Goal: Submit feedback/report problem

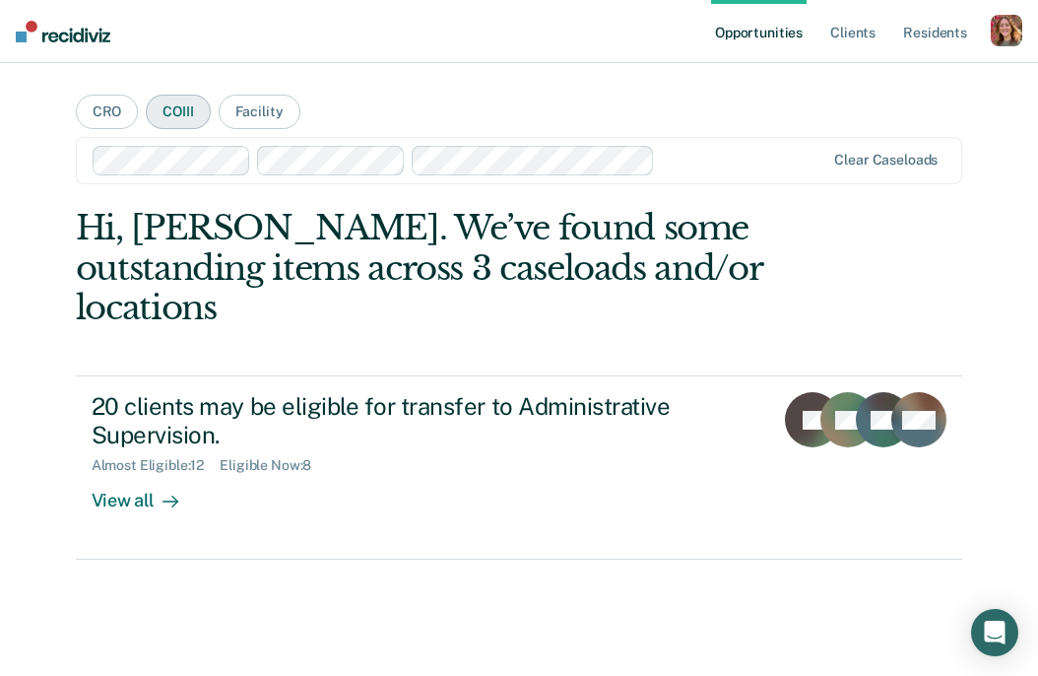
click at [195, 117] on button "COIII" at bounding box center [178, 112] width 64 height 34
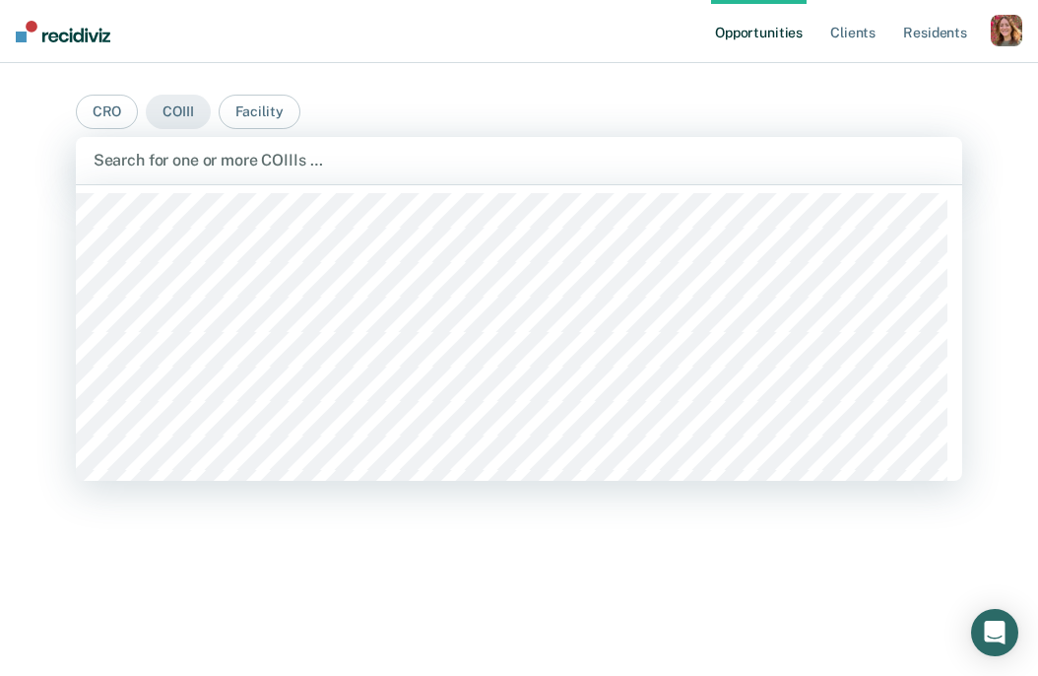
click at [204, 152] on div at bounding box center [520, 160] width 852 height 23
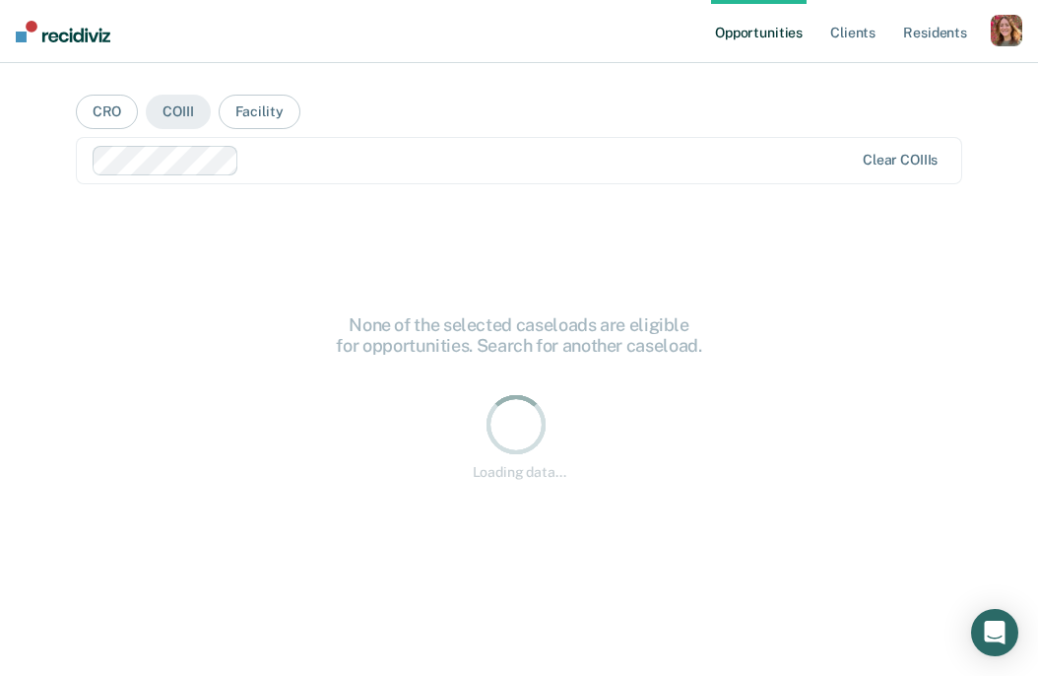
click at [294, 165] on div at bounding box center [550, 160] width 606 height 23
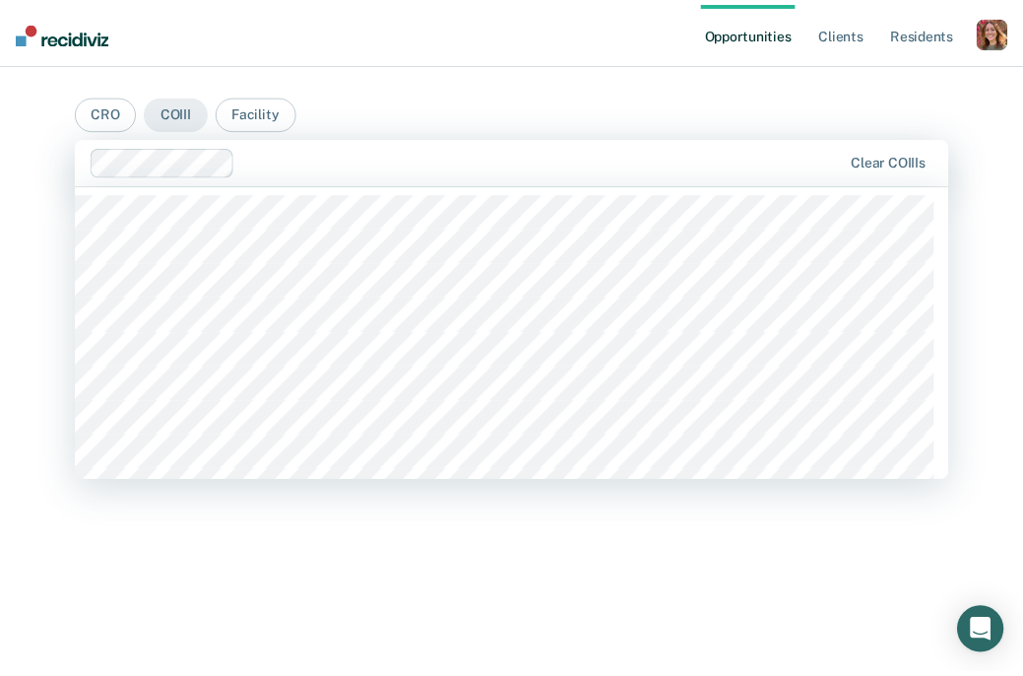
scroll to position [1304, 0]
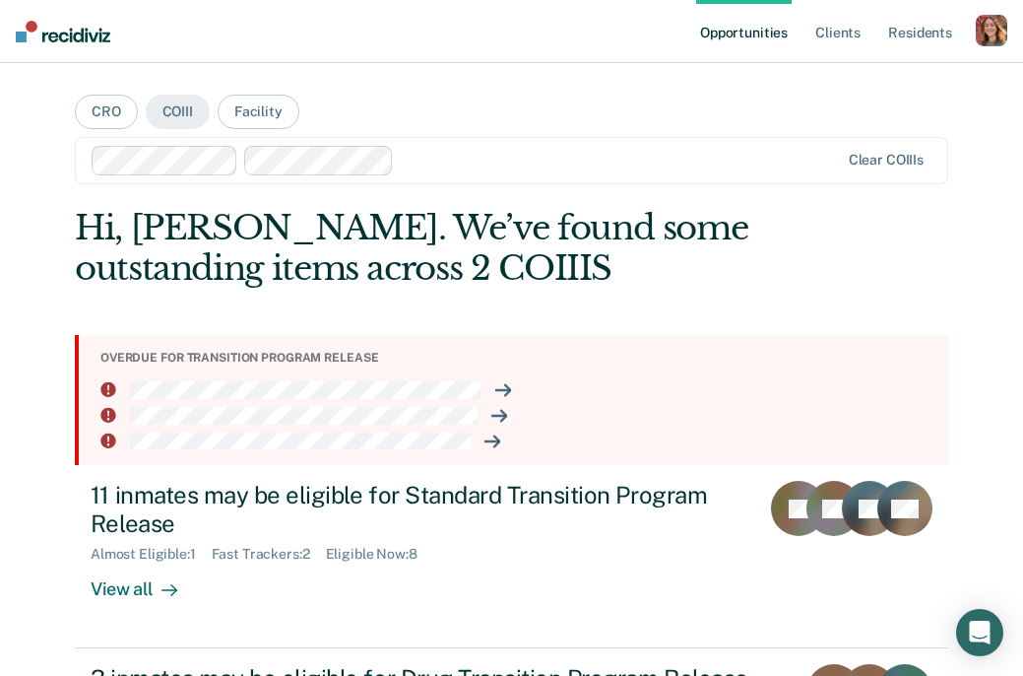
click at [453, 150] on div at bounding box center [620, 160] width 437 height 23
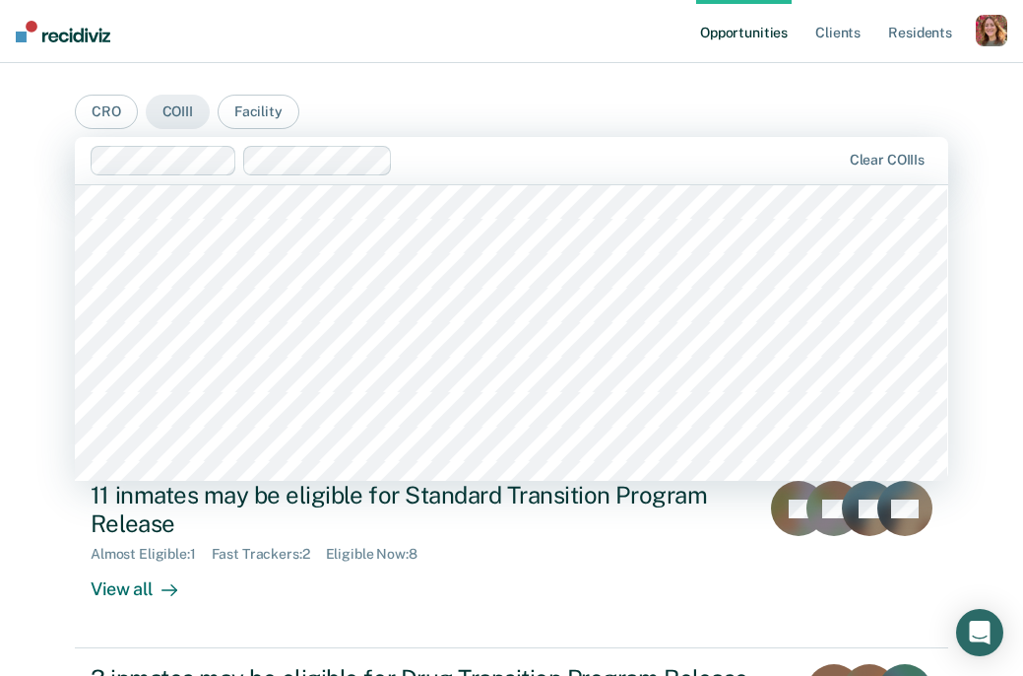
scroll to position [1614, 0]
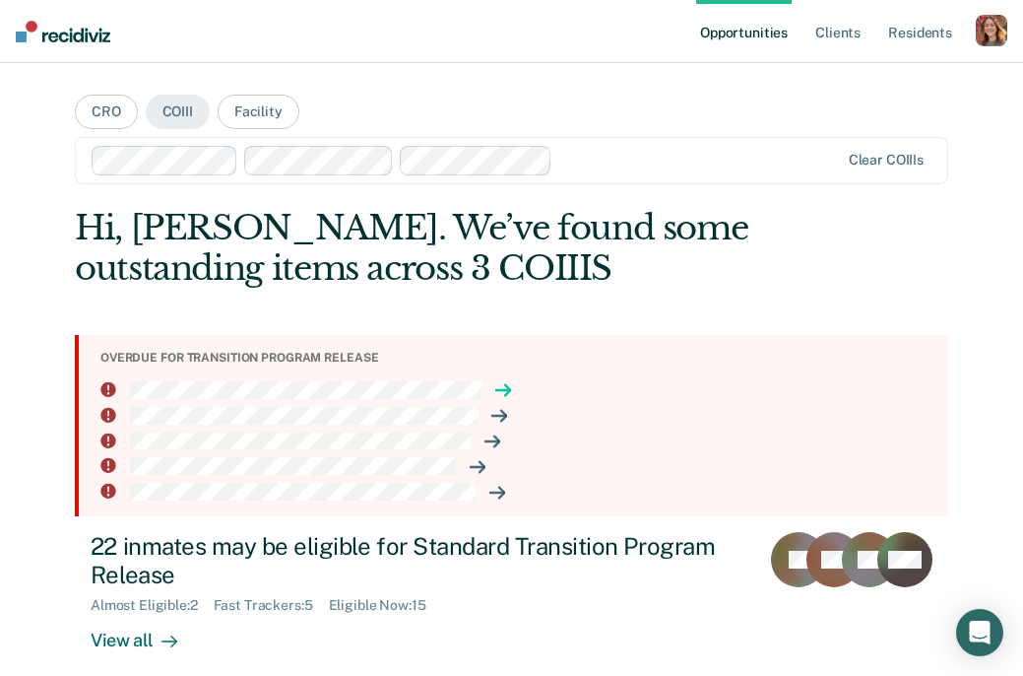
click at [505, 388] on icon at bounding box center [507, 390] width 5 height 11
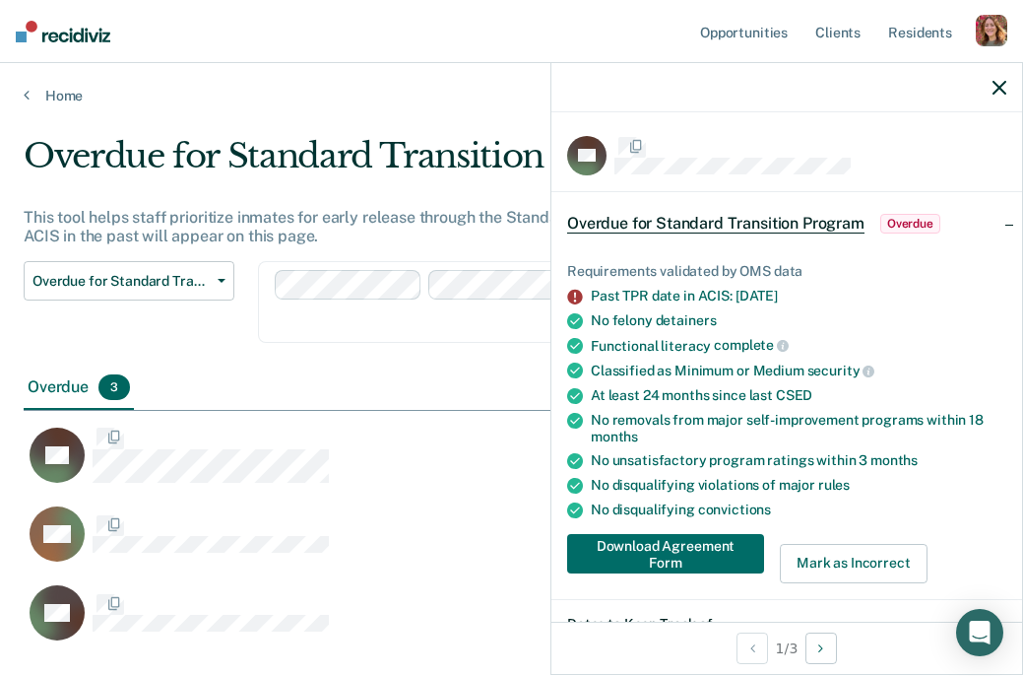
scroll to position [504, 961]
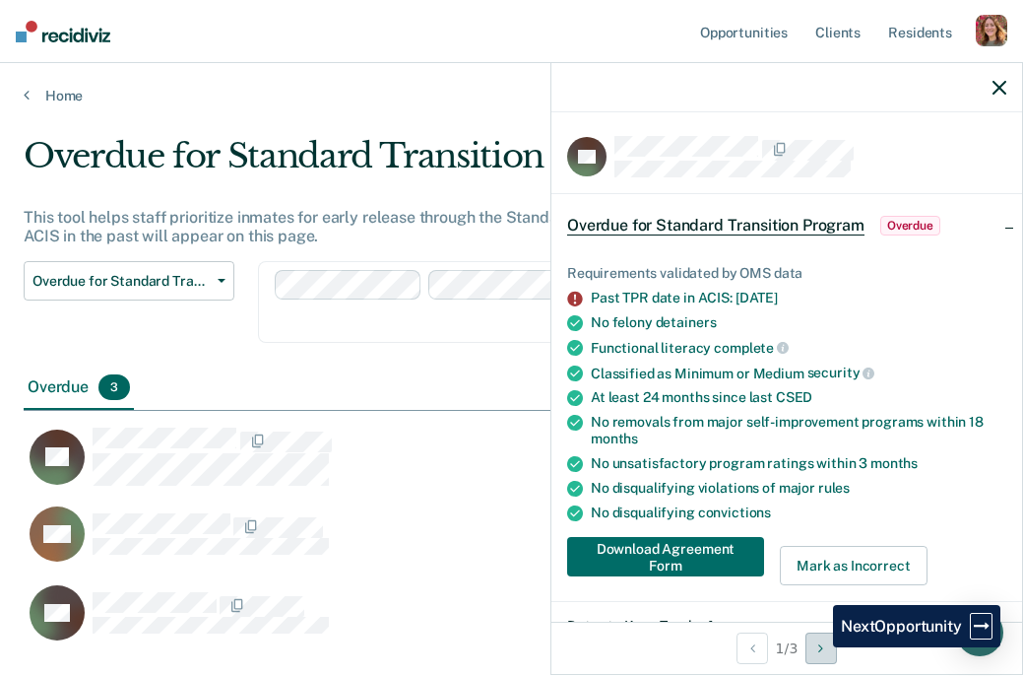
click at [819, 647] on button "Next Opportunity" at bounding box center [822, 648] width 32 height 32
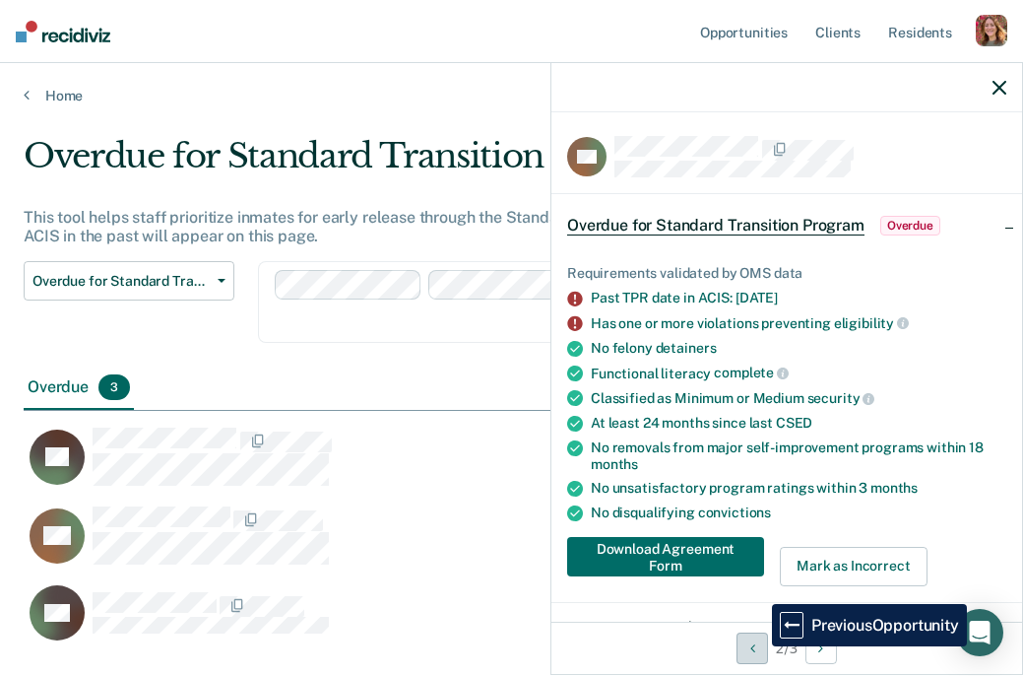
click at [758, 645] on button "Previous Opportunity" at bounding box center [753, 648] width 32 height 32
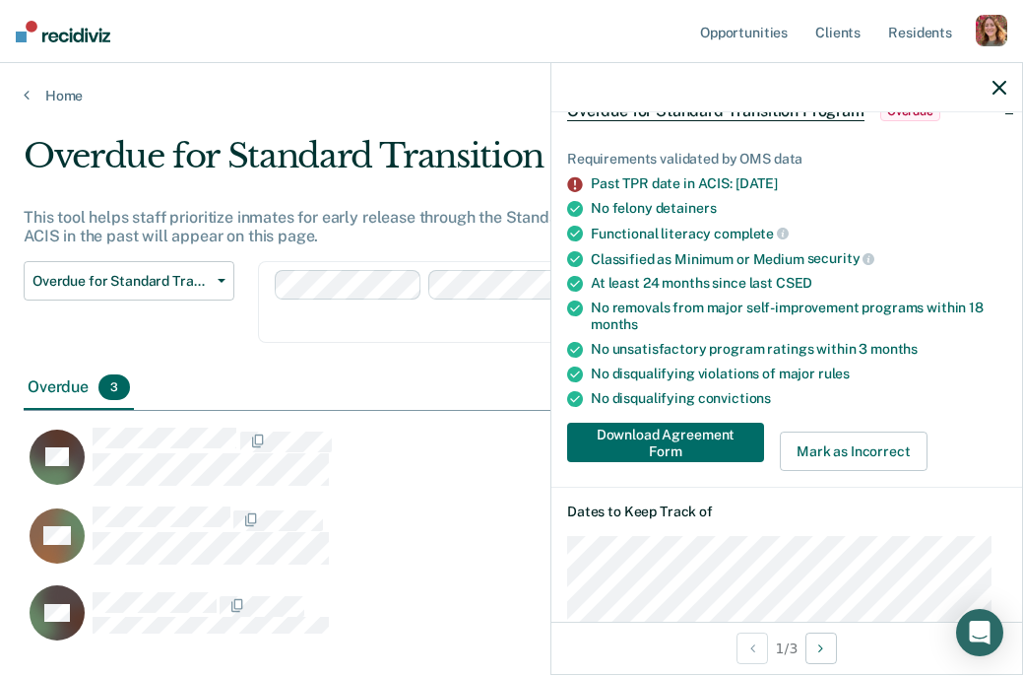
scroll to position [145, 0]
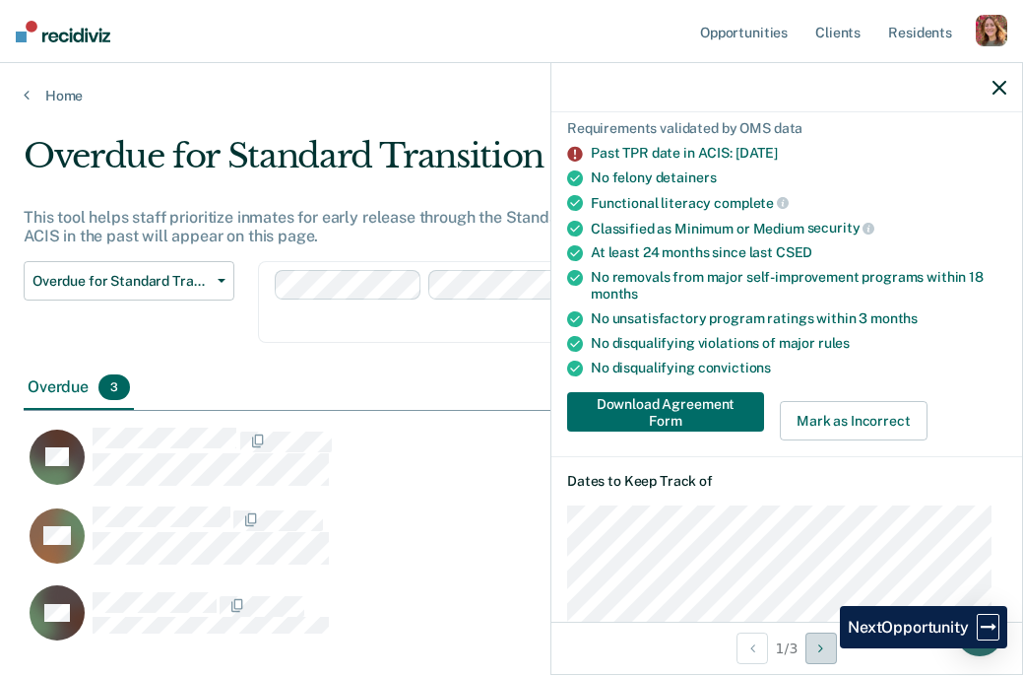
click at [824, 648] on icon "Next Opportunity" at bounding box center [821, 648] width 5 height 14
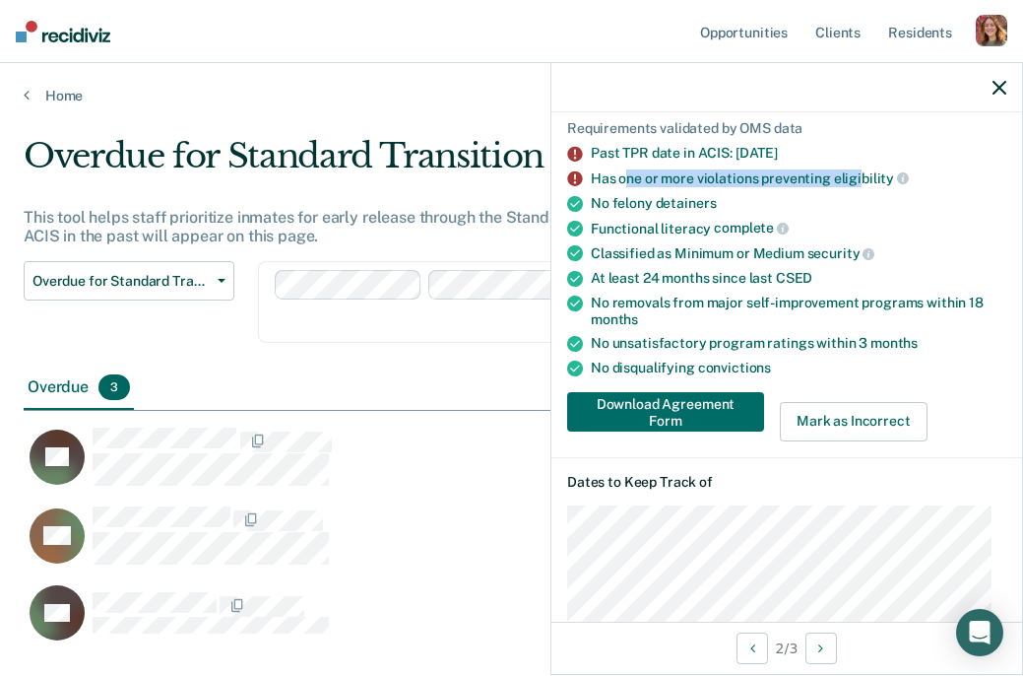
drag, startPoint x: 627, startPoint y: 176, endPoint x: 859, endPoint y: 172, distance: 231.5
click at [859, 172] on div "Has one or more violations preventing eligibility" at bounding box center [799, 178] width 416 height 18
click at [841, 145] on div "Past TPR date in ACIS: [DATE]" at bounding box center [799, 153] width 416 height 17
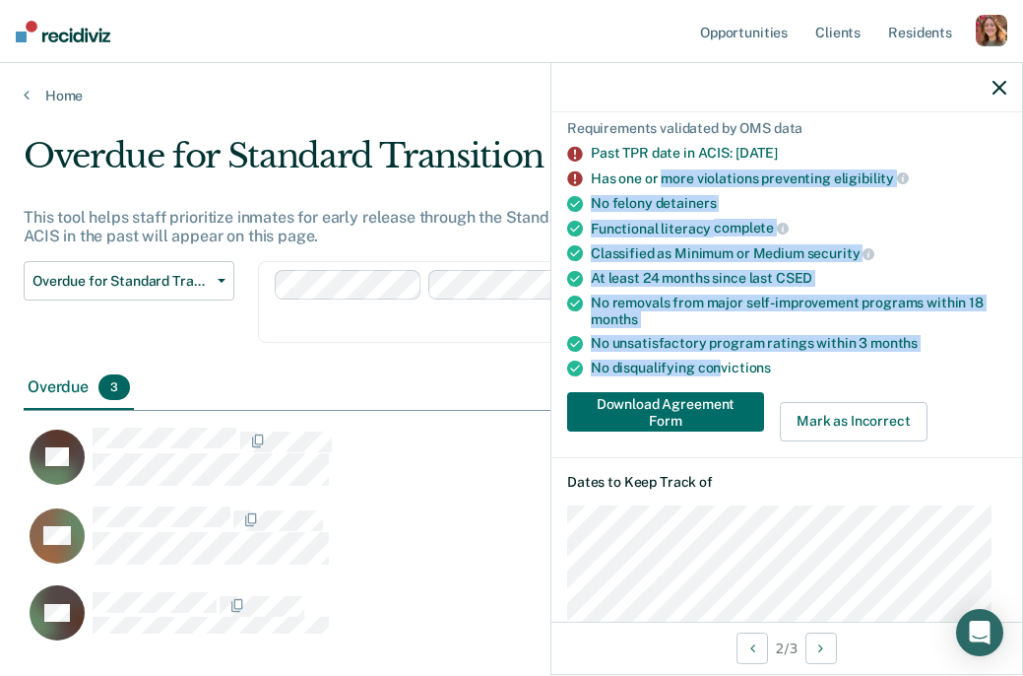
drag, startPoint x: 662, startPoint y: 173, endPoint x: 716, endPoint y: 360, distance: 193.9
click at [716, 360] on ul "Requirements validated by OMS data Past TPR date in ACIS: [DATE] Has one or mor…" at bounding box center [786, 248] width 439 height 256
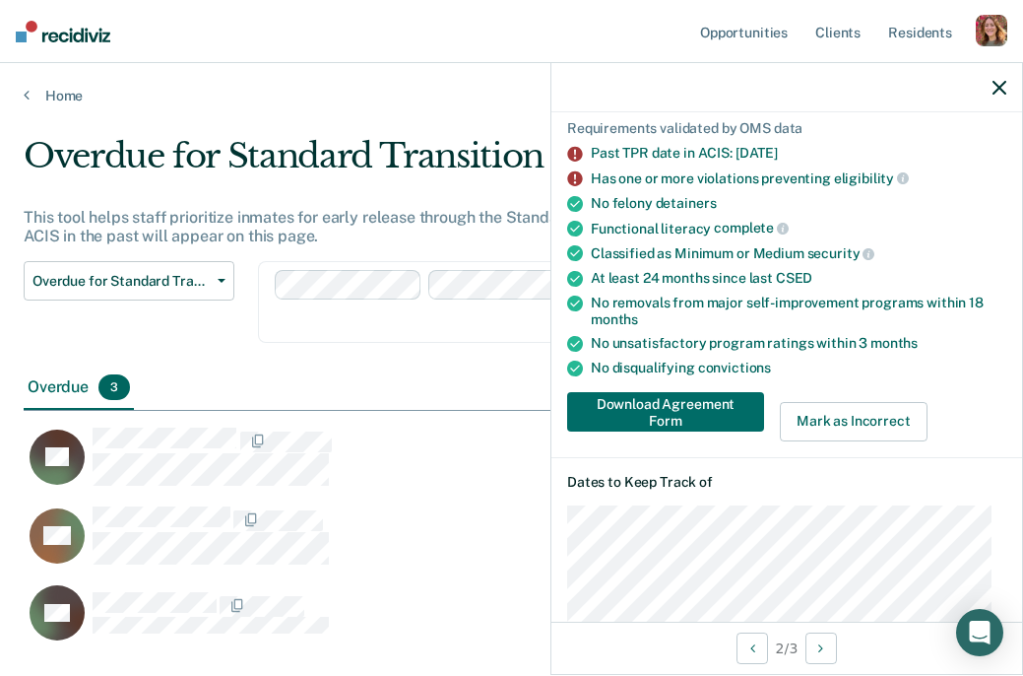
click at [614, 178] on div "Has one or more violations preventing eligibility" at bounding box center [799, 178] width 416 height 18
drag, startPoint x: 614, startPoint y: 178, endPoint x: 842, endPoint y: 180, distance: 228.5
click at [842, 180] on div "Has one or more violations preventing eligibility" at bounding box center [799, 178] width 416 height 18
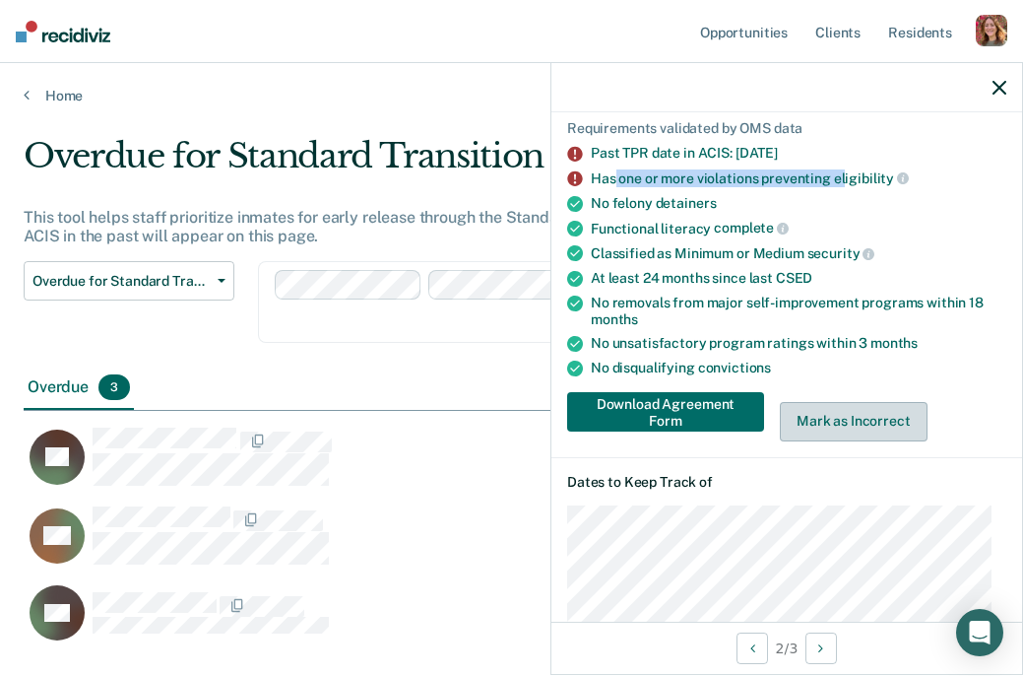
click at [844, 424] on button "Mark as Incorrect" at bounding box center [854, 421] width 148 height 39
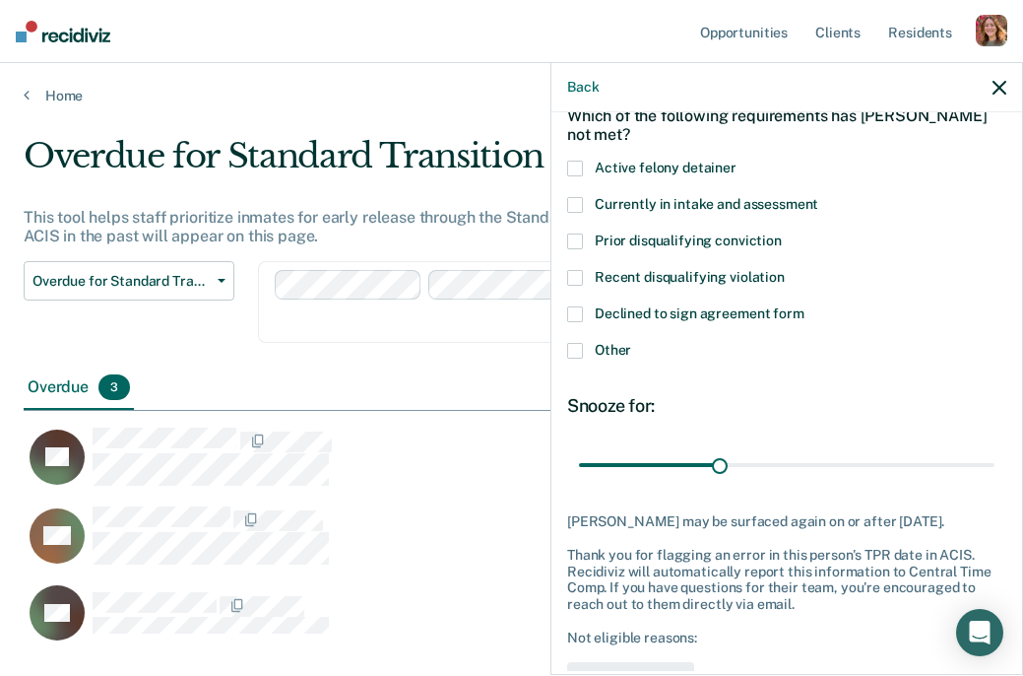
scroll to position [99, 0]
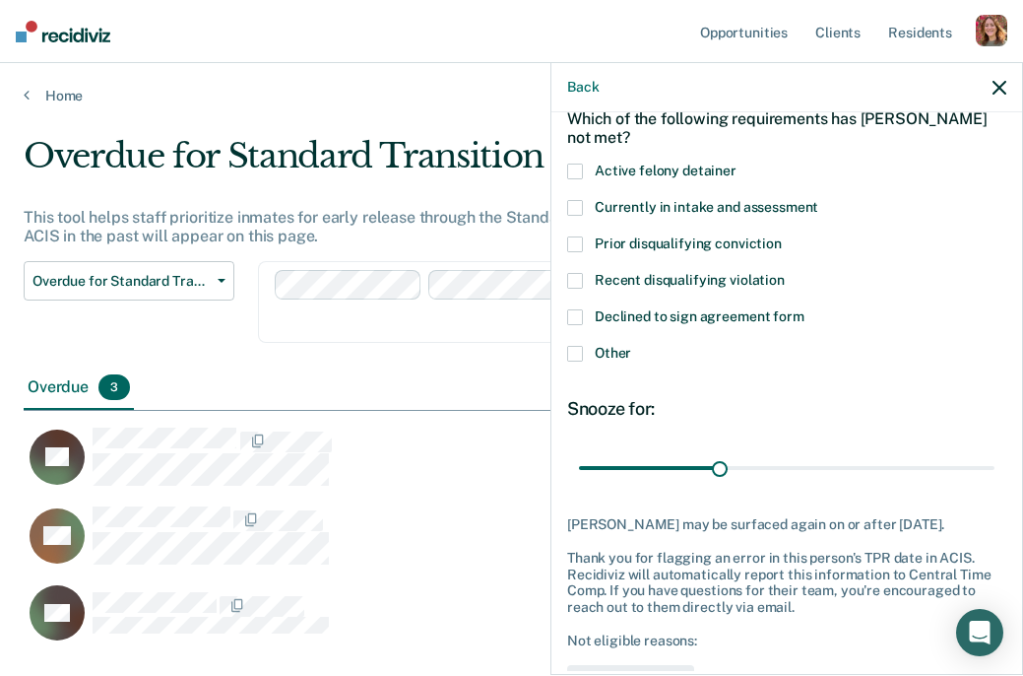
click at [576, 280] on span at bounding box center [575, 281] width 16 height 16
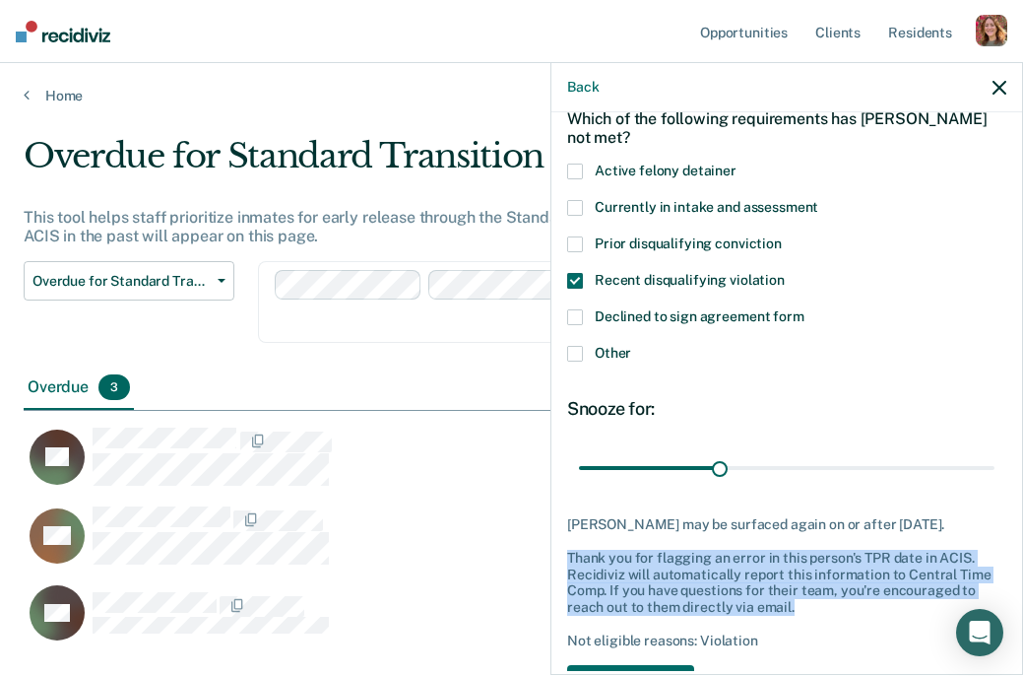
drag, startPoint x: 799, startPoint y: 625, endPoint x: 566, endPoint y: 562, distance: 240.6
click at [570, 573] on div "Thank you for flagging an error in this person's TPR date in ACIS. Recidiviz wi…" at bounding box center [786, 583] width 439 height 66
click at [577, 90] on button "Back" at bounding box center [583, 87] width 32 height 17
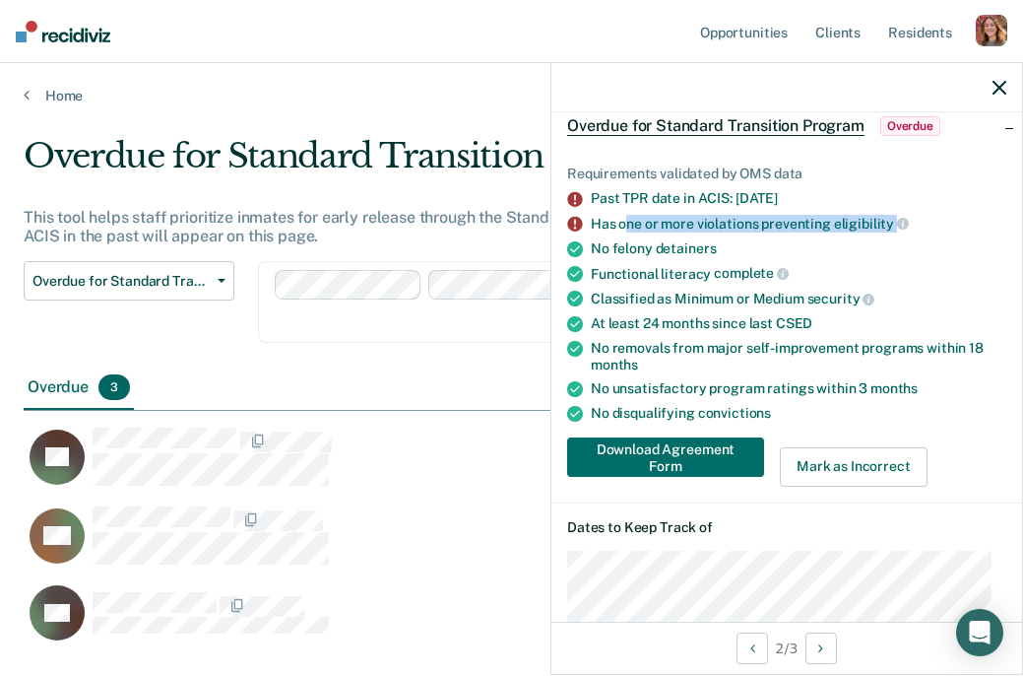
drag, startPoint x: 629, startPoint y: 226, endPoint x: 854, endPoint y: 235, distance: 224.8
click at [854, 235] on ul "Requirements validated by OMS data Past TPR date in ACIS: [DATE] Has one or mor…" at bounding box center [786, 293] width 439 height 256
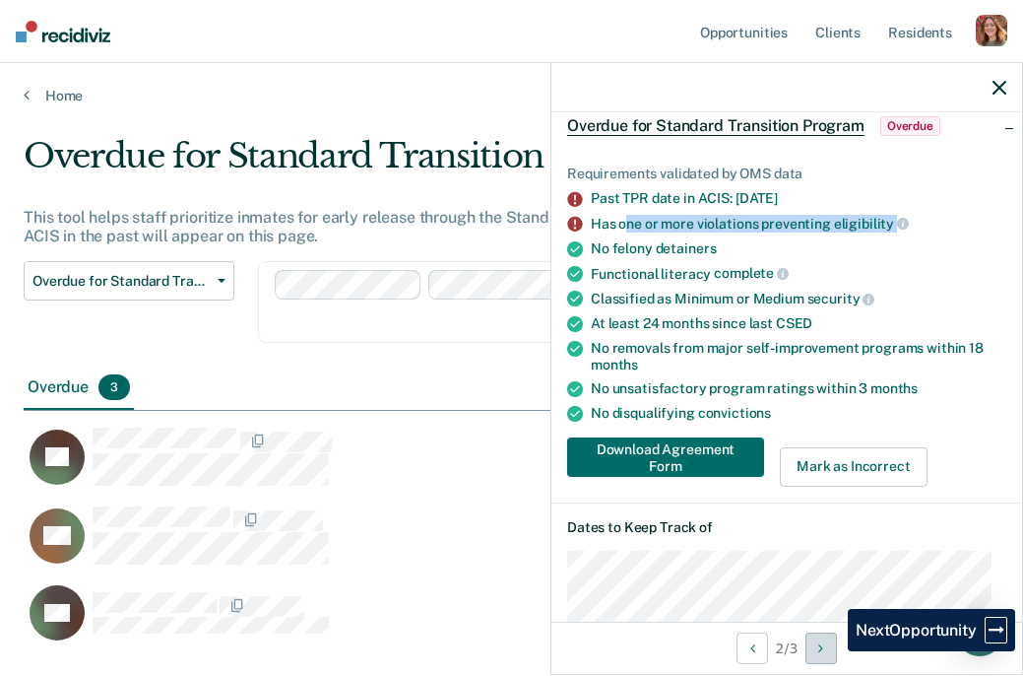
click at [832, 649] on button "Next Opportunity" at bounding box center [822, 648] width 32 height 32
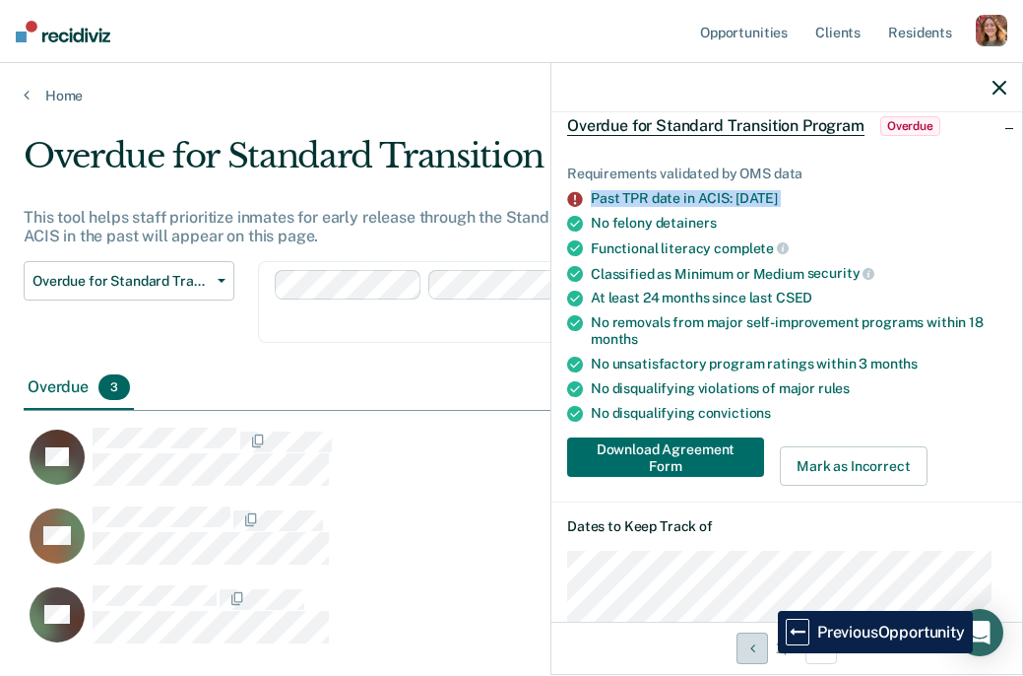
click at [763, 653] on button "Previous Opportunity" at bounding box center [753, 648] width 32 height 32
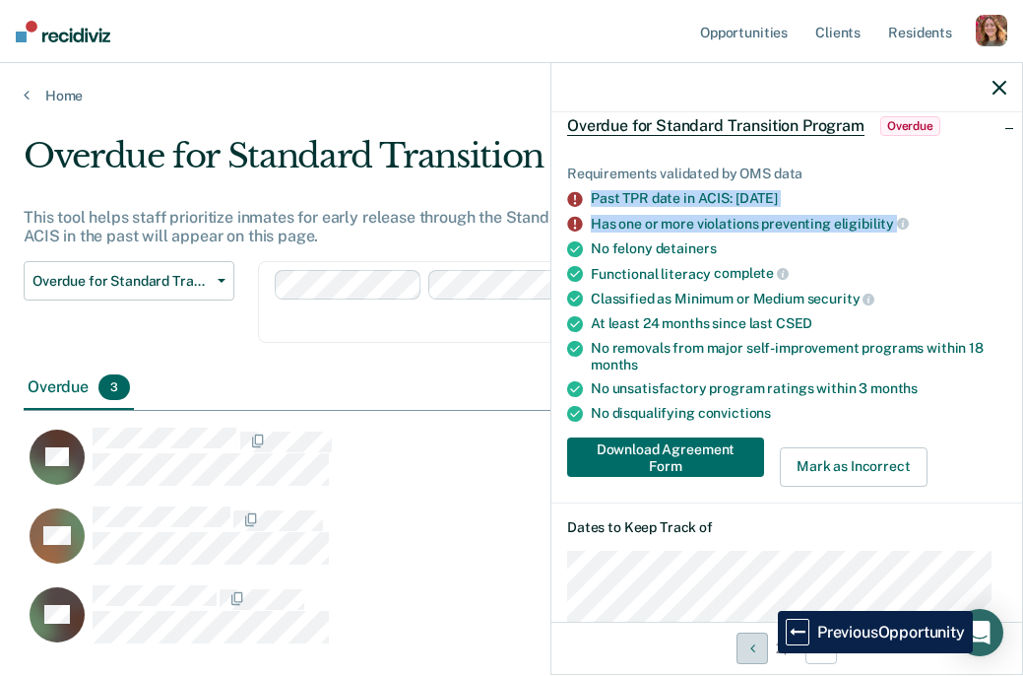
click at [763, 653] on button "Previous Opportunity" at bounding box center [753, 648] width 32 height 32
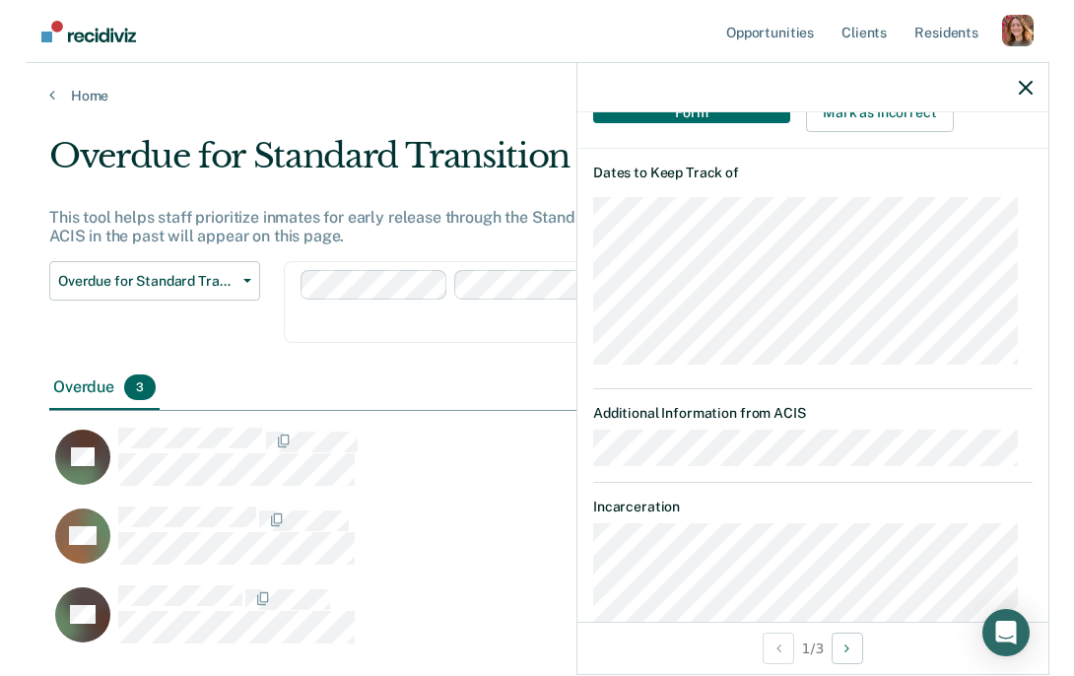
scroll to position [517, 0]
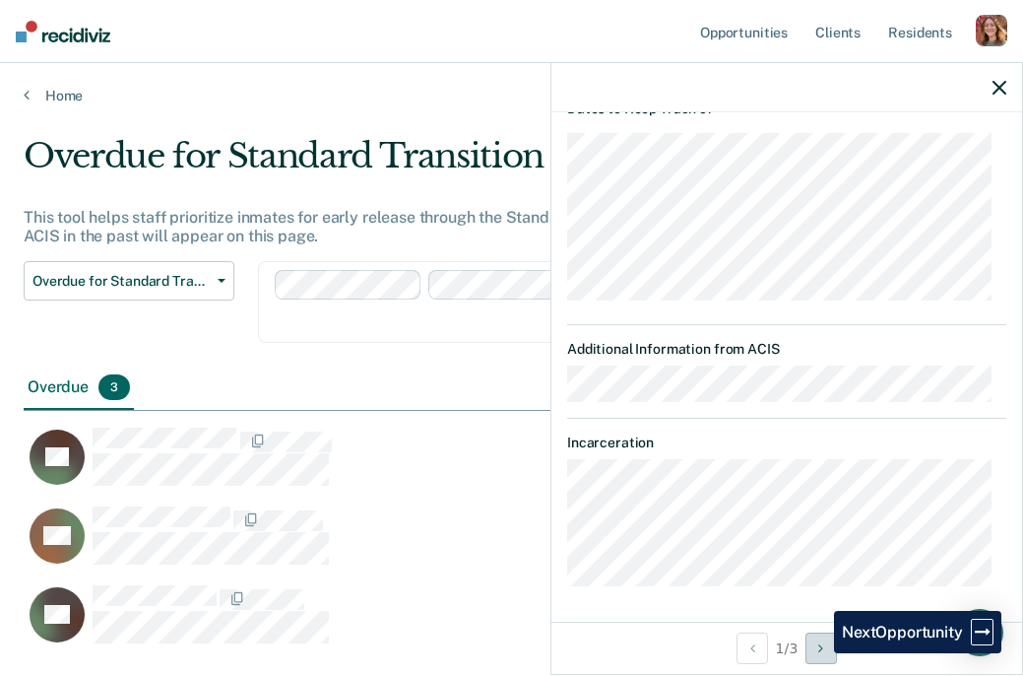
click at [820, 653] on icon "Next Opportunity" at bounding box center [821, 648] width 5 height 14
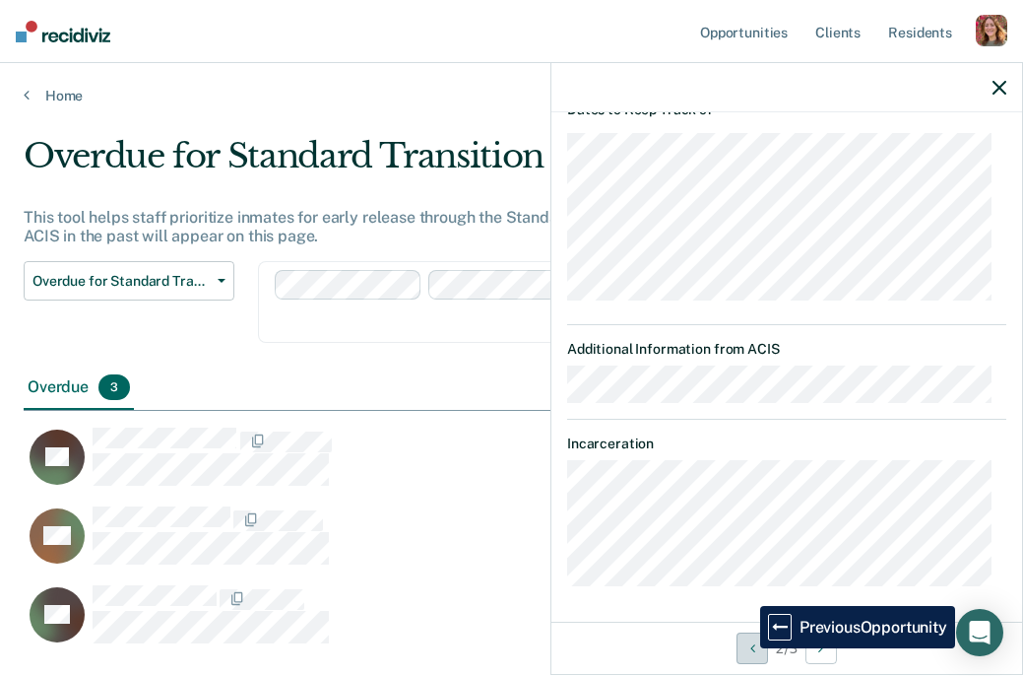
click at [746, 648] on button "Previous Opportunity" at bounding box center [753, 648] width 32 height 32
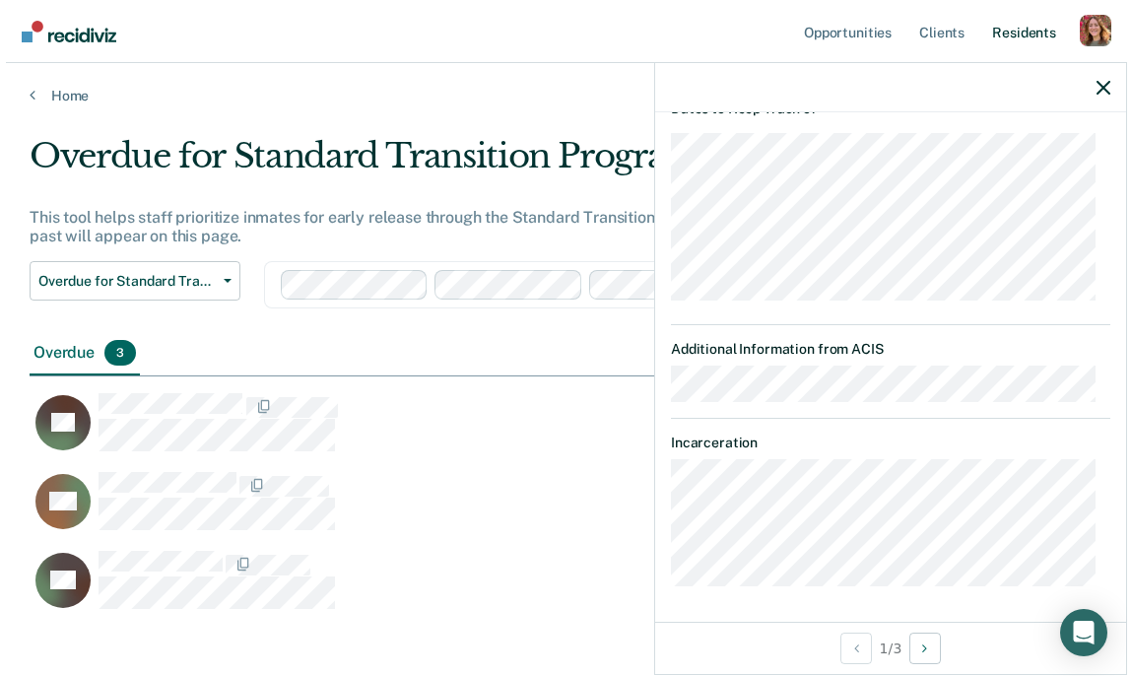
scroll to position [470, 1070]
